Goal: Task Accomplishment & Management: Manage account settings

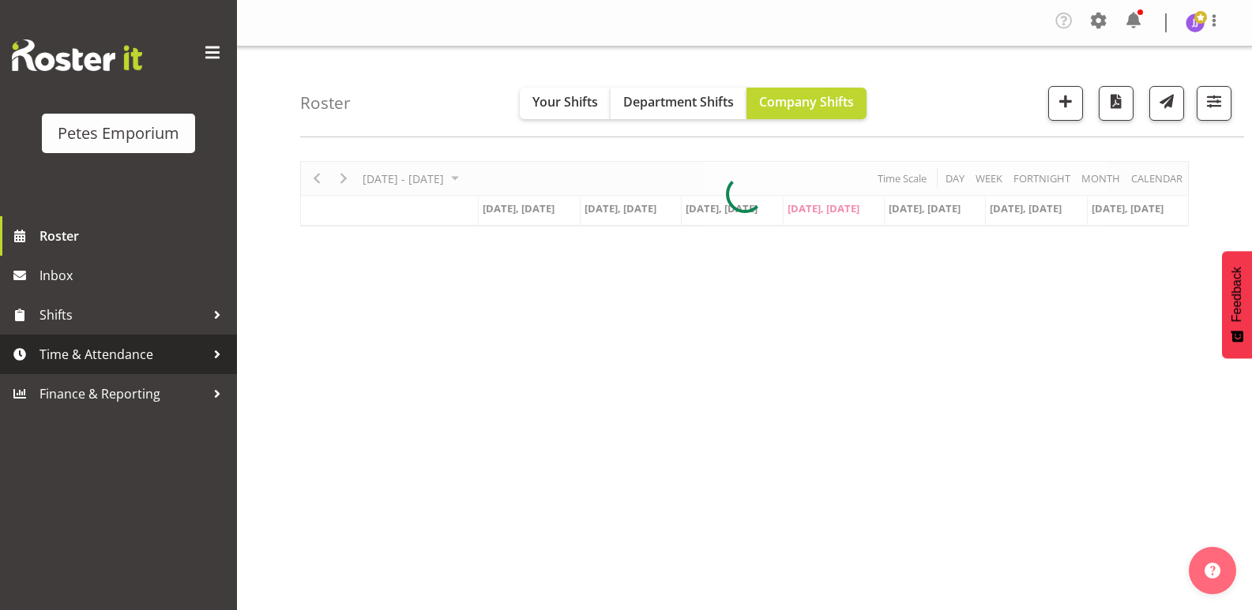
click at [126, 356] on span "Time & Attendance" at bounding box center [122, 355] width 166 height 24
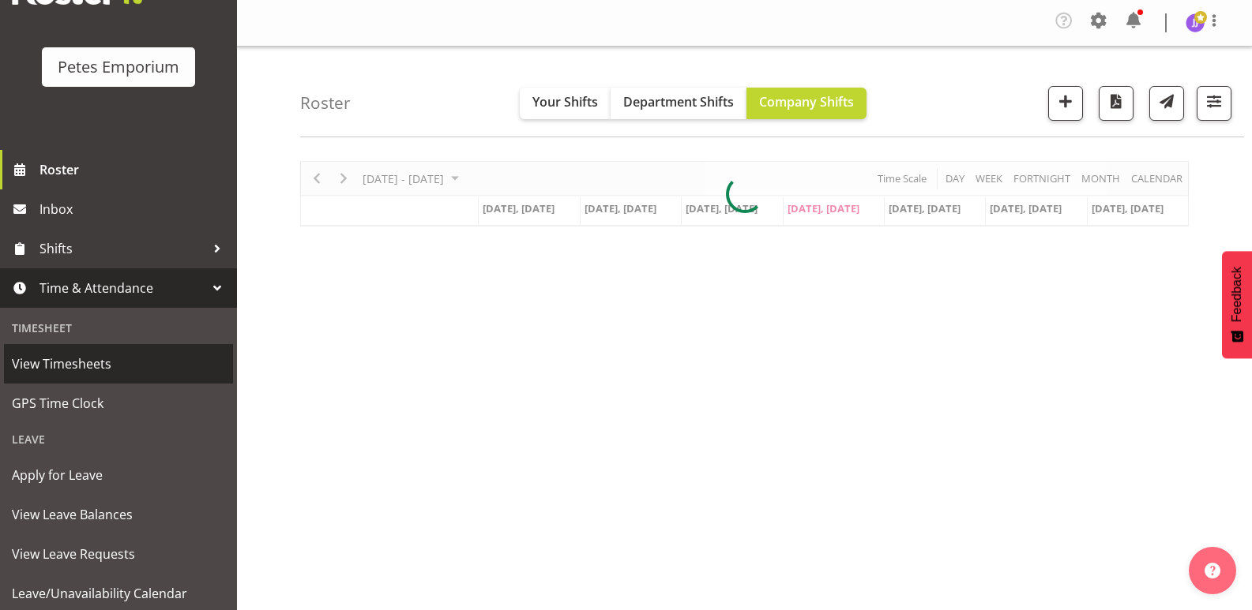
scroll to position [113, 0]
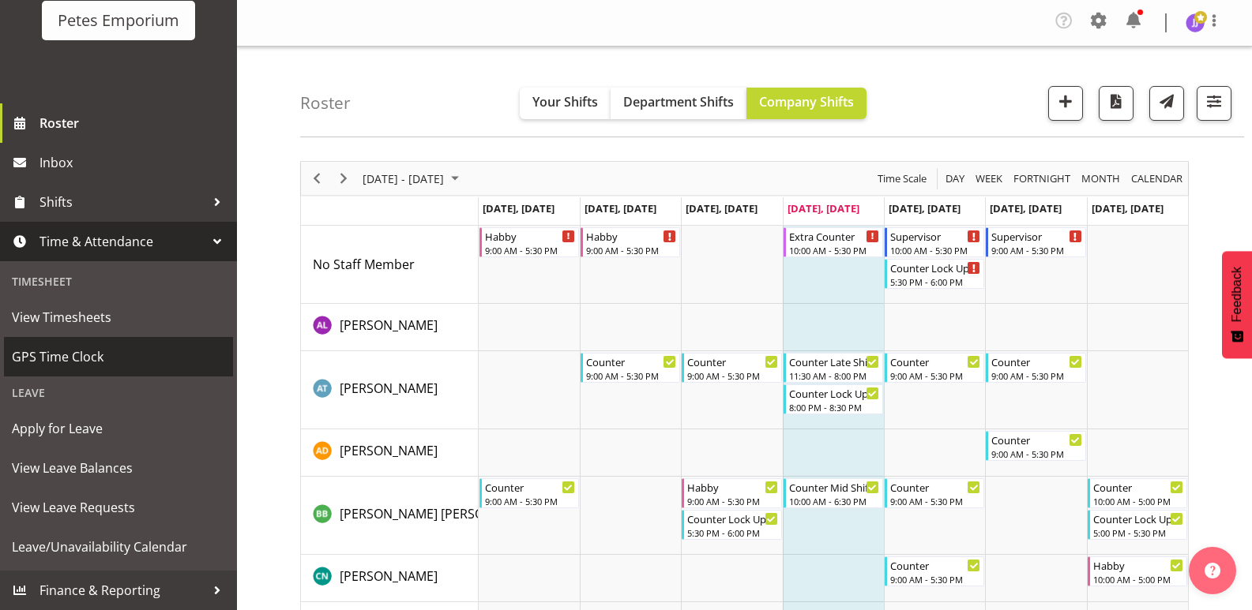
click at [95, 355] on span "GPS Time Clock" at bounding box center [118, 357] width 213 height 24
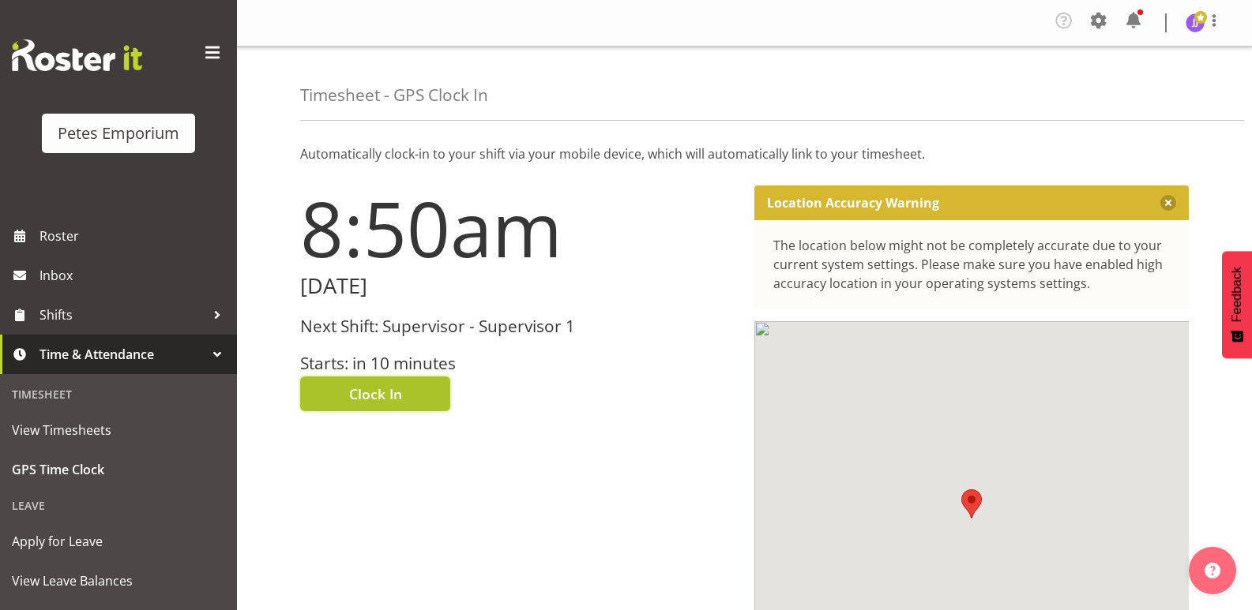
click at [353, 401] on span "Clock In" at bounding box center [375, 394] width 53 height 21
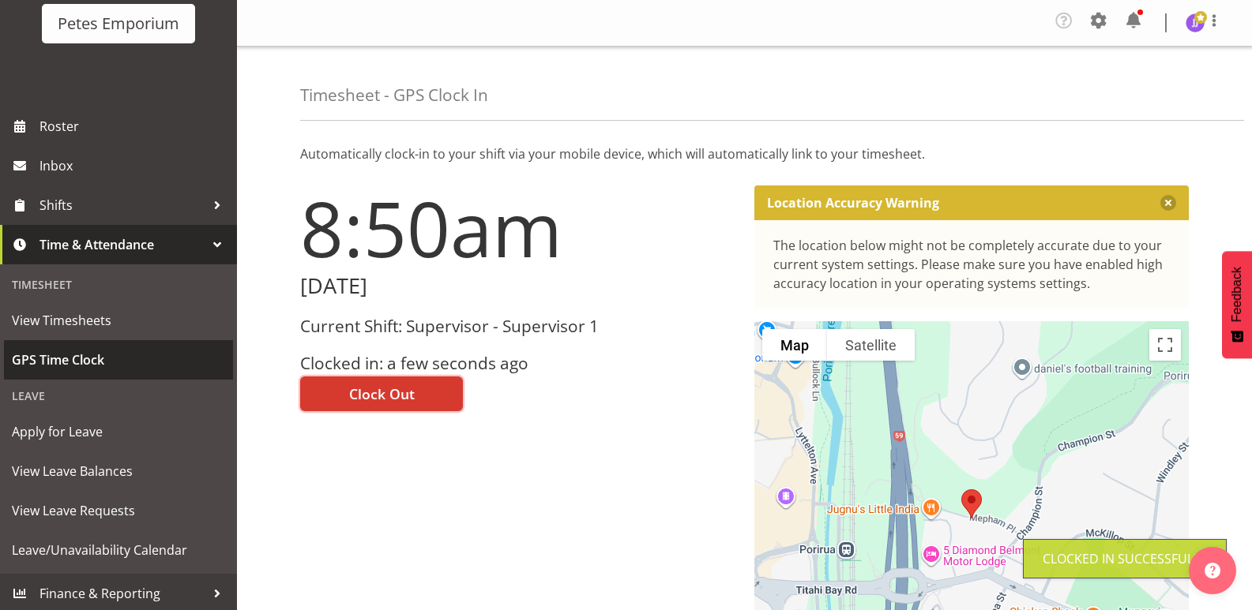
scroll to position [113, 0]
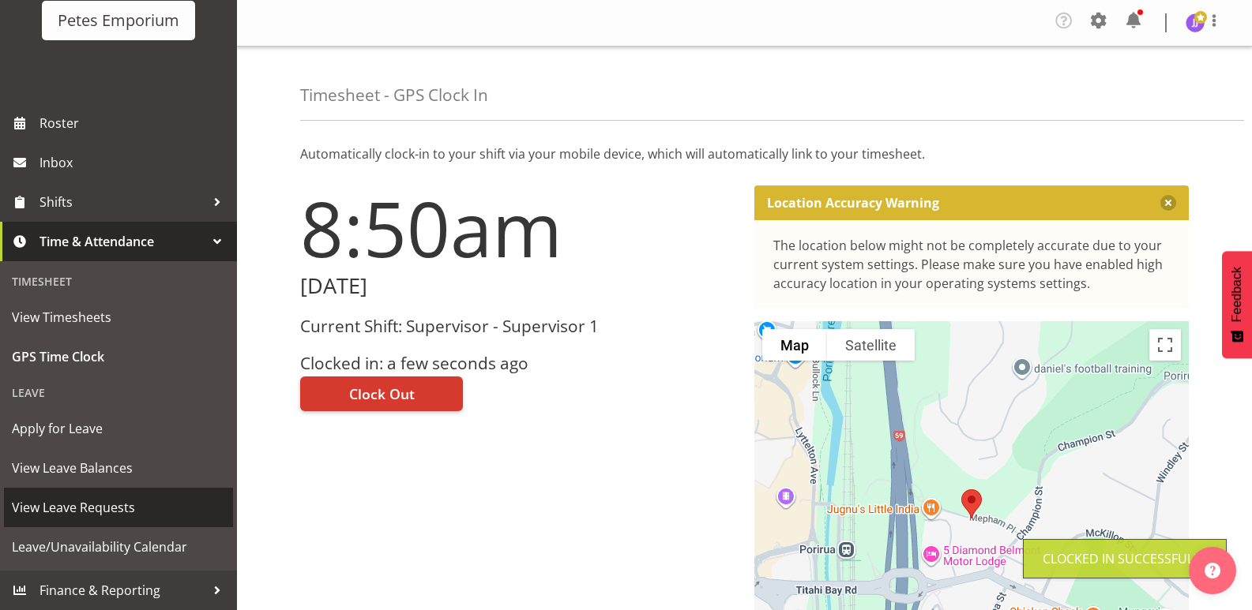
click at [118, 509] on span "View Leave Requests" at bounding box center [118, 508] width 213 height 24
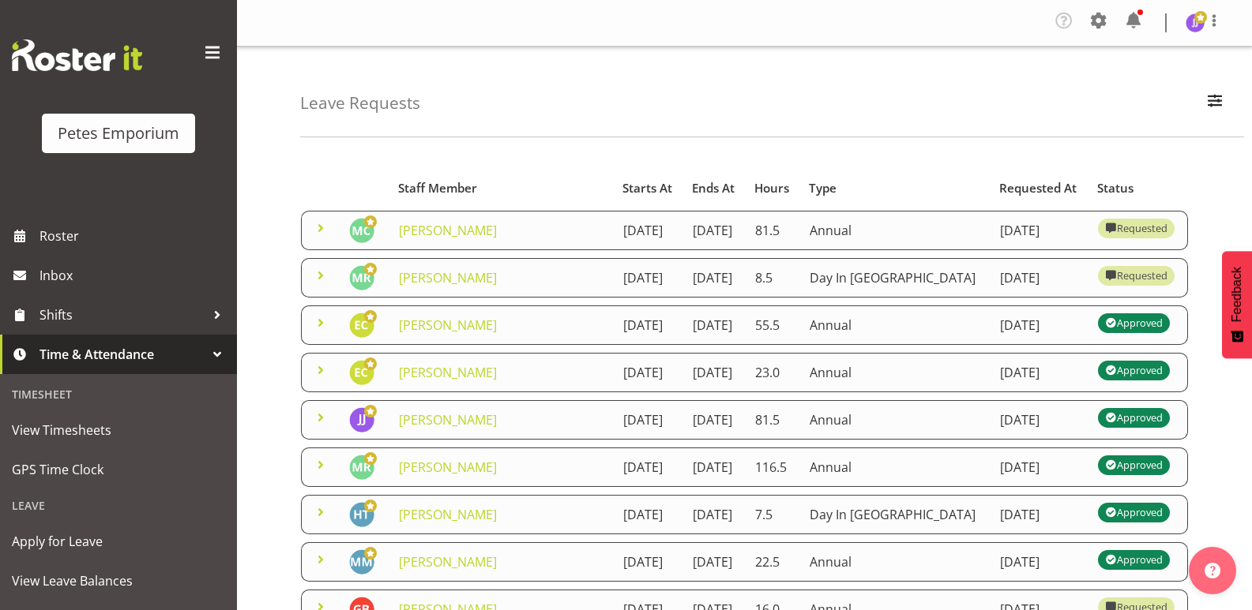
click at [319, 236] on span at bounding box center [320, 228] width 19 height 19
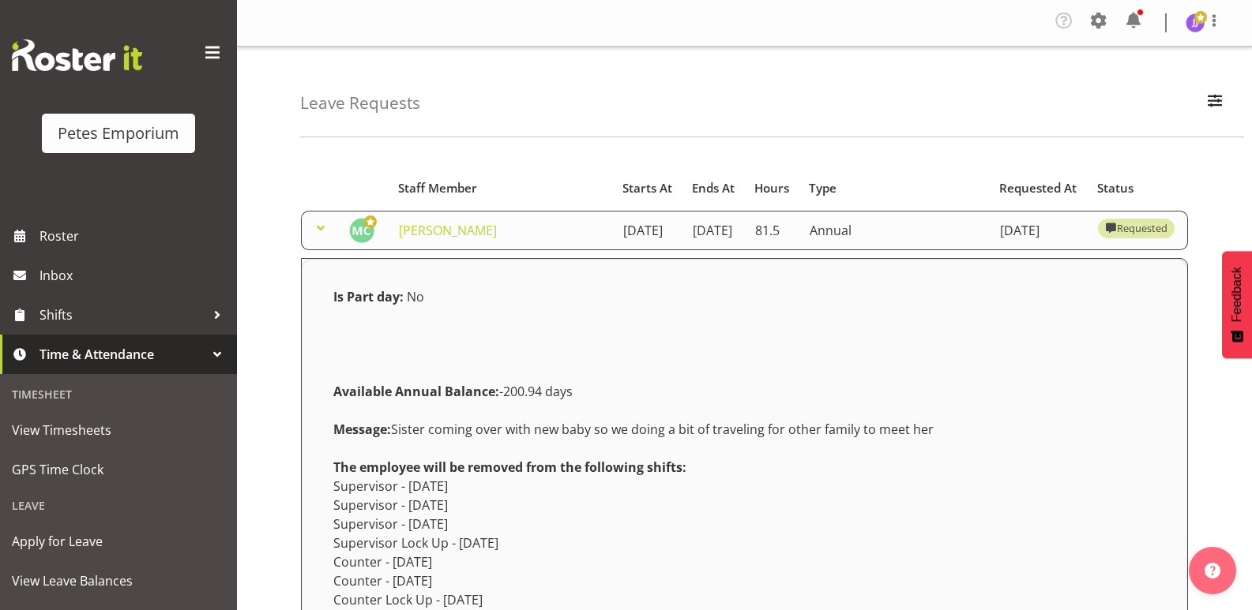
click at [319, 236] on span at bounding box center [320, 228] width 19 height 19
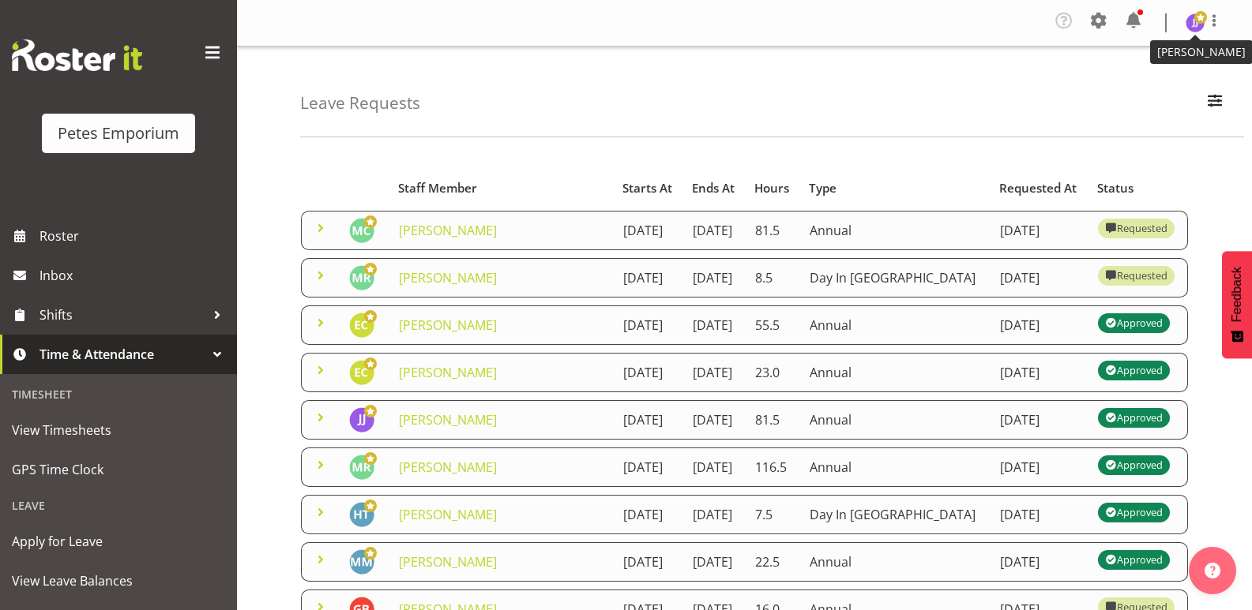
click at [1191, 27] on img at bounding box center [1194, 22] width 19 height 19
click at [1134, 85] on link "Log Out" at bounding box center [1148, 87] width 152 height 28
